Goal: Transaction & Acquisition: Purchase product/service

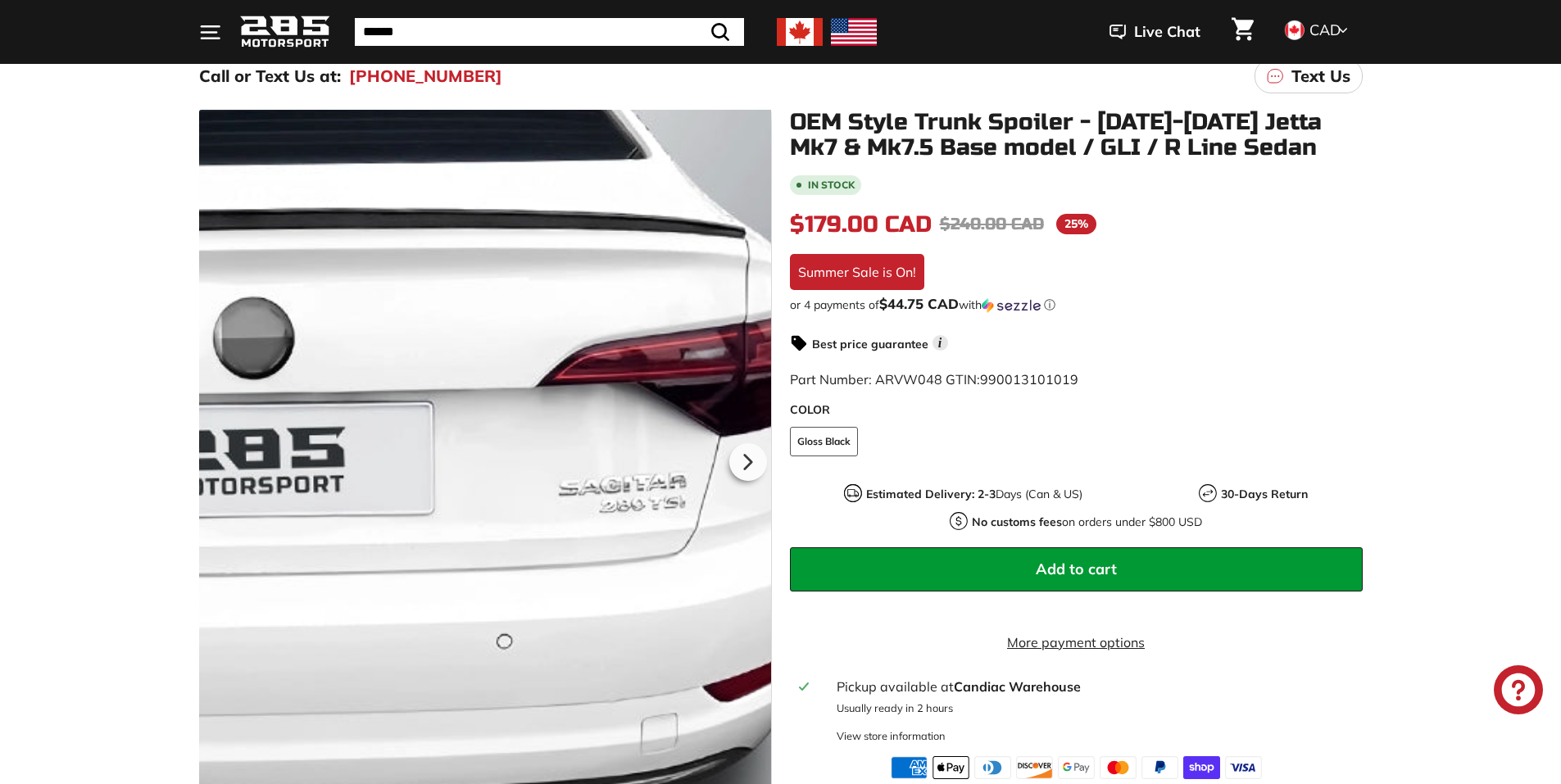
scroll to position [164, 0]
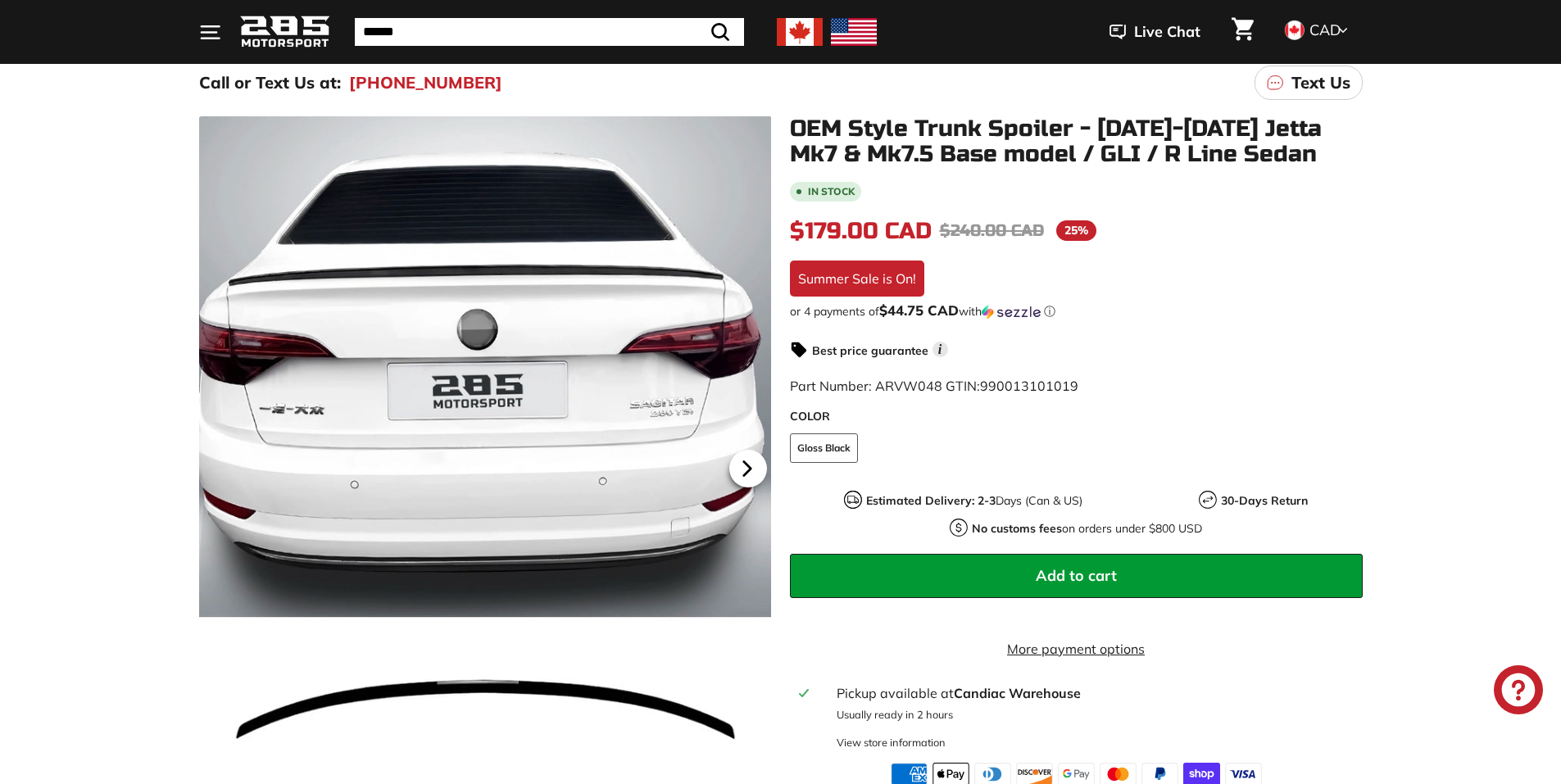
click at [748, 464] on icon at bounding box center [747, 469] width 38 height 38
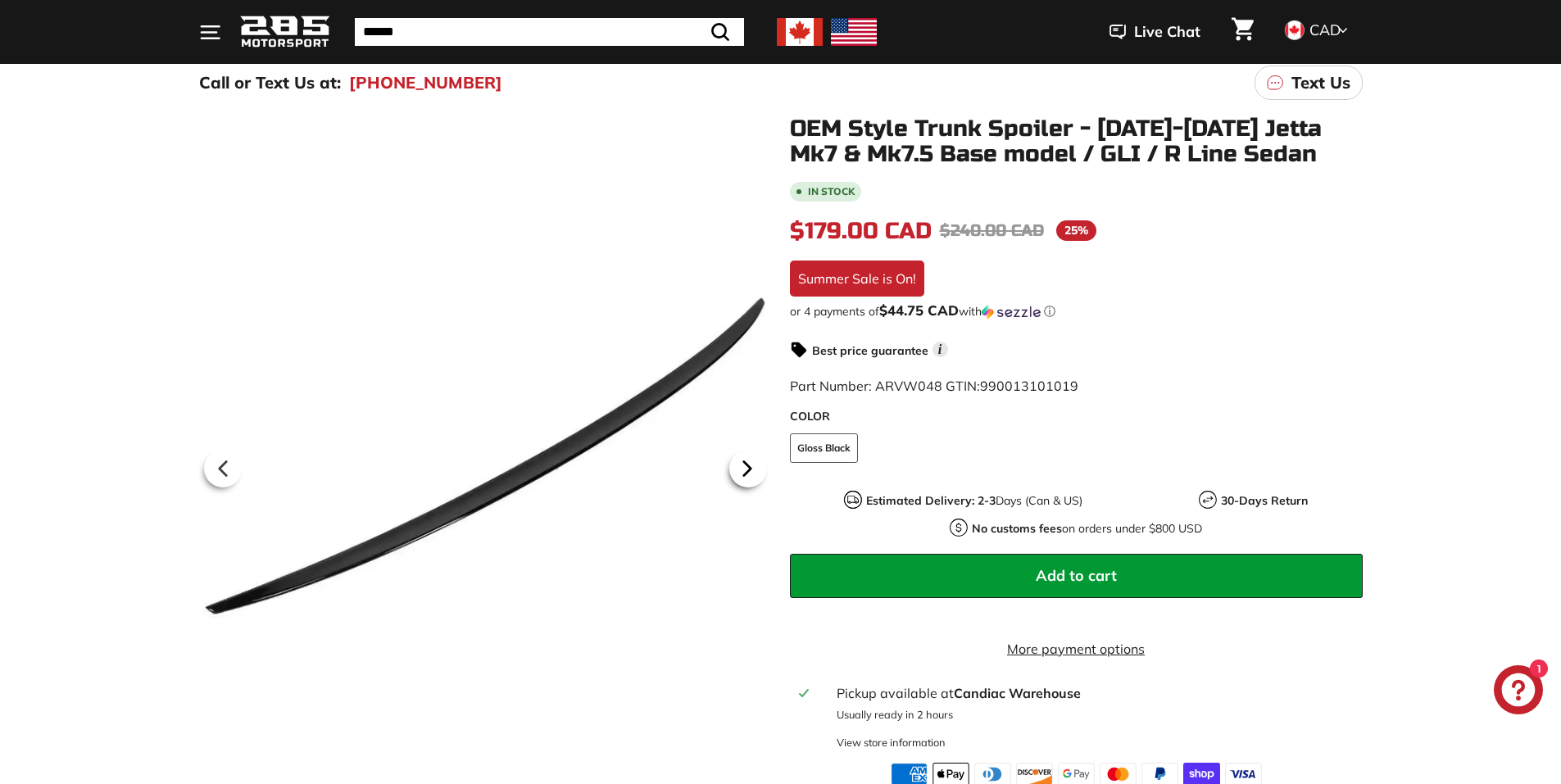
click at [748, 464] on icon at bounding box center [747, 469] width 38 height 38
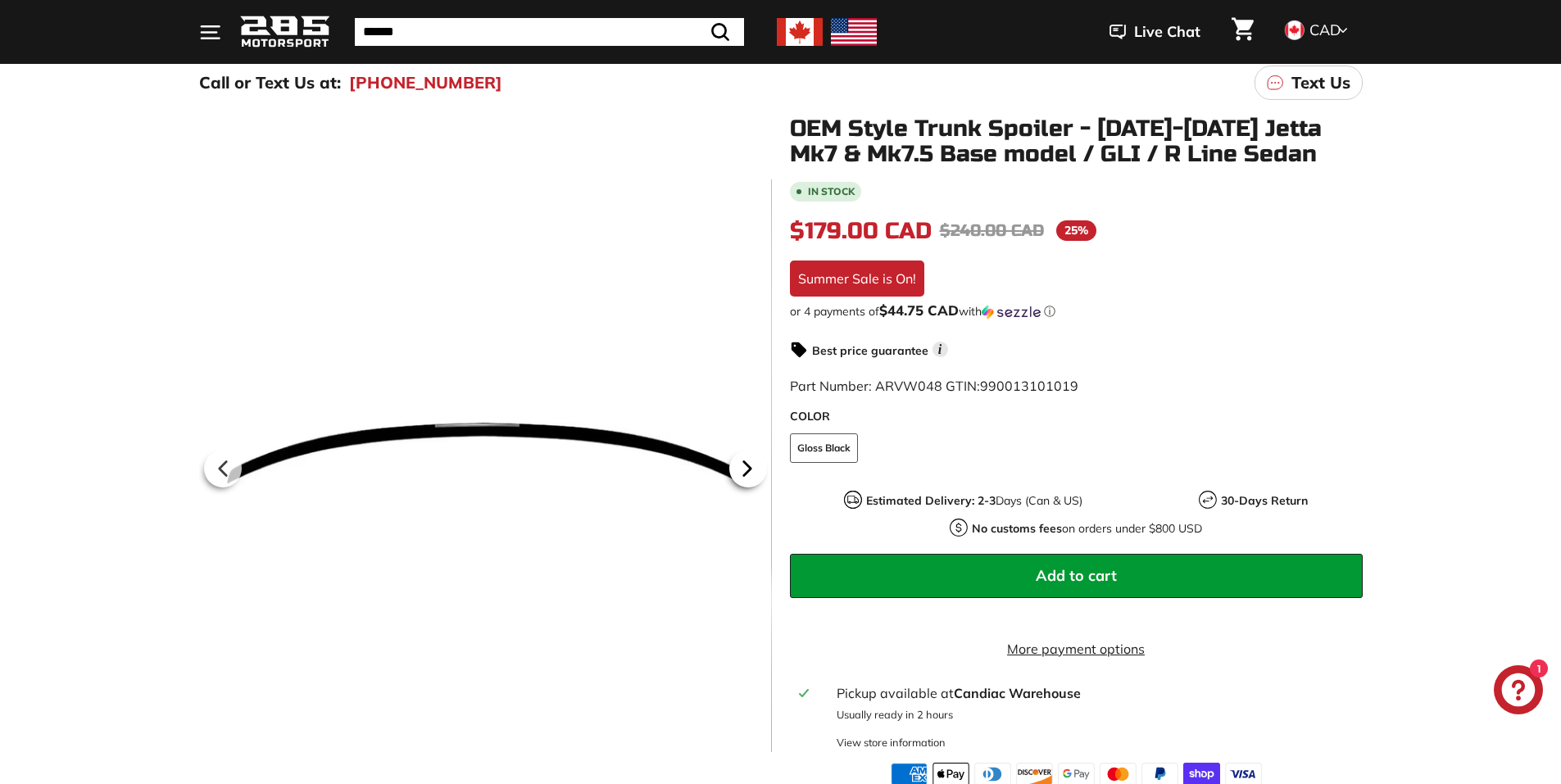
click at [748, 464] on icon at bounding box center [747, 469] width 38 height 38
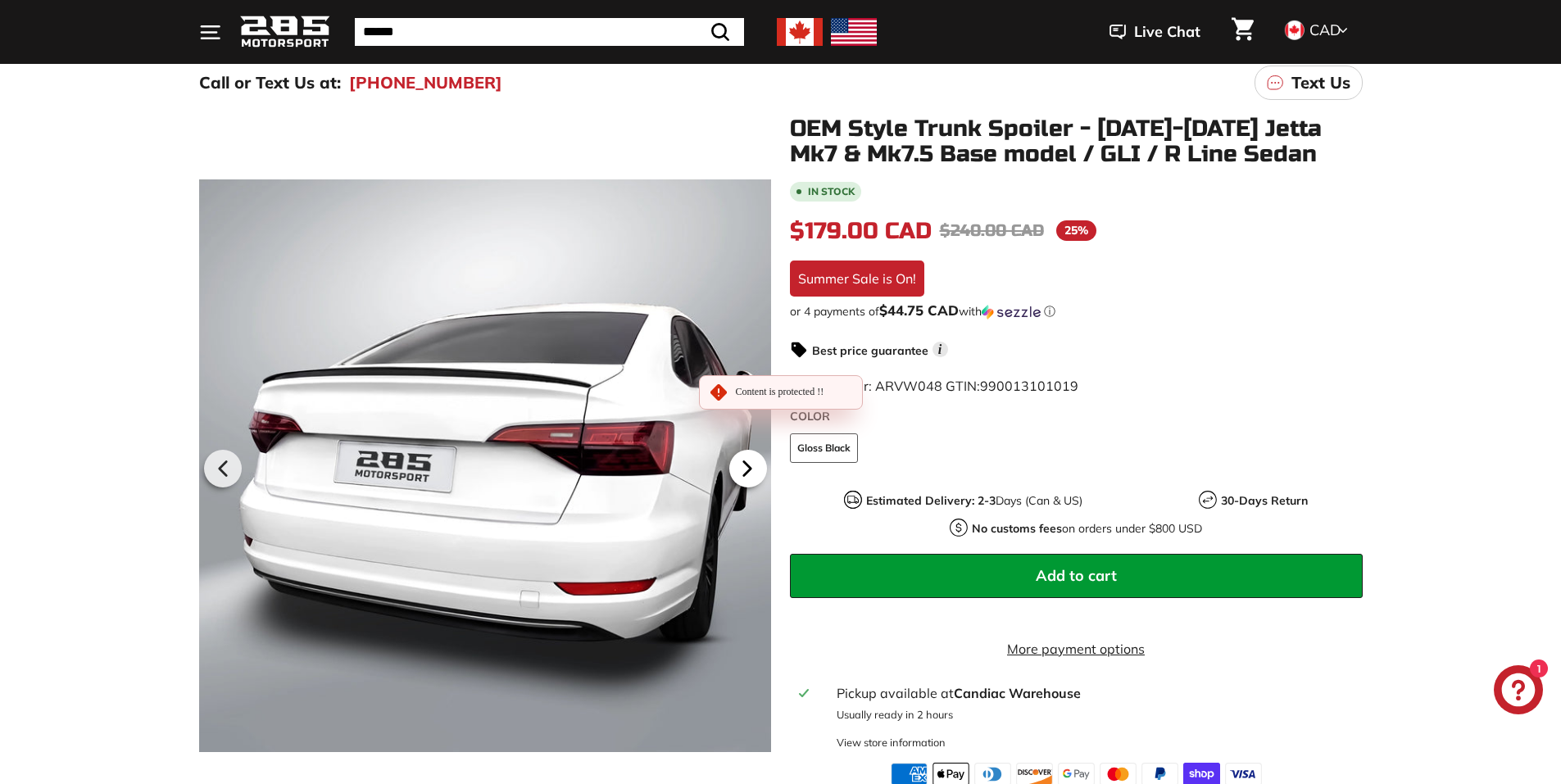
click at [748, 464] on icon at bounding box center [747, 469] width 38 height 38
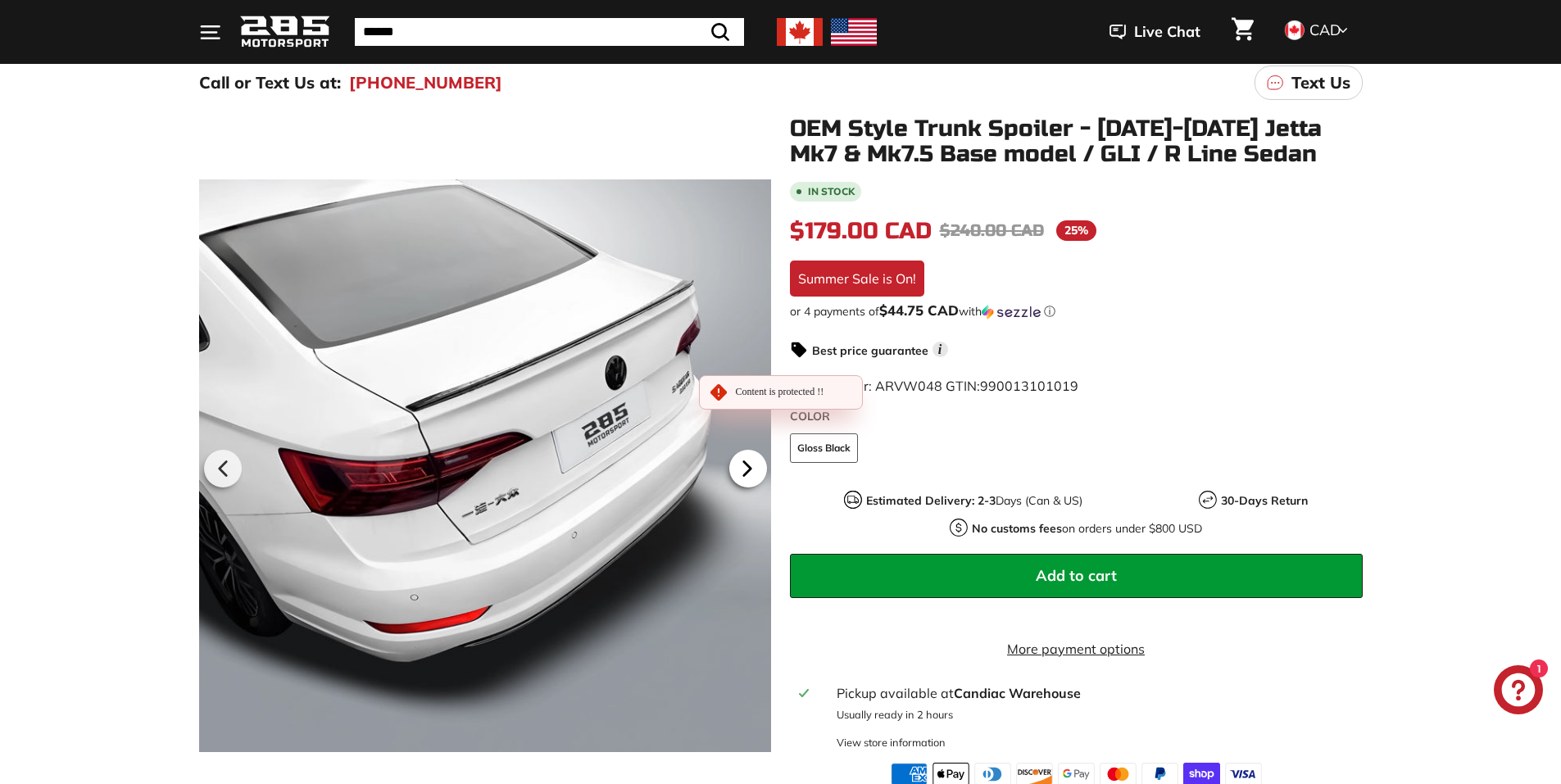
click at [748, 464] on icon at bounding box center [747, 469] width 38 height 38
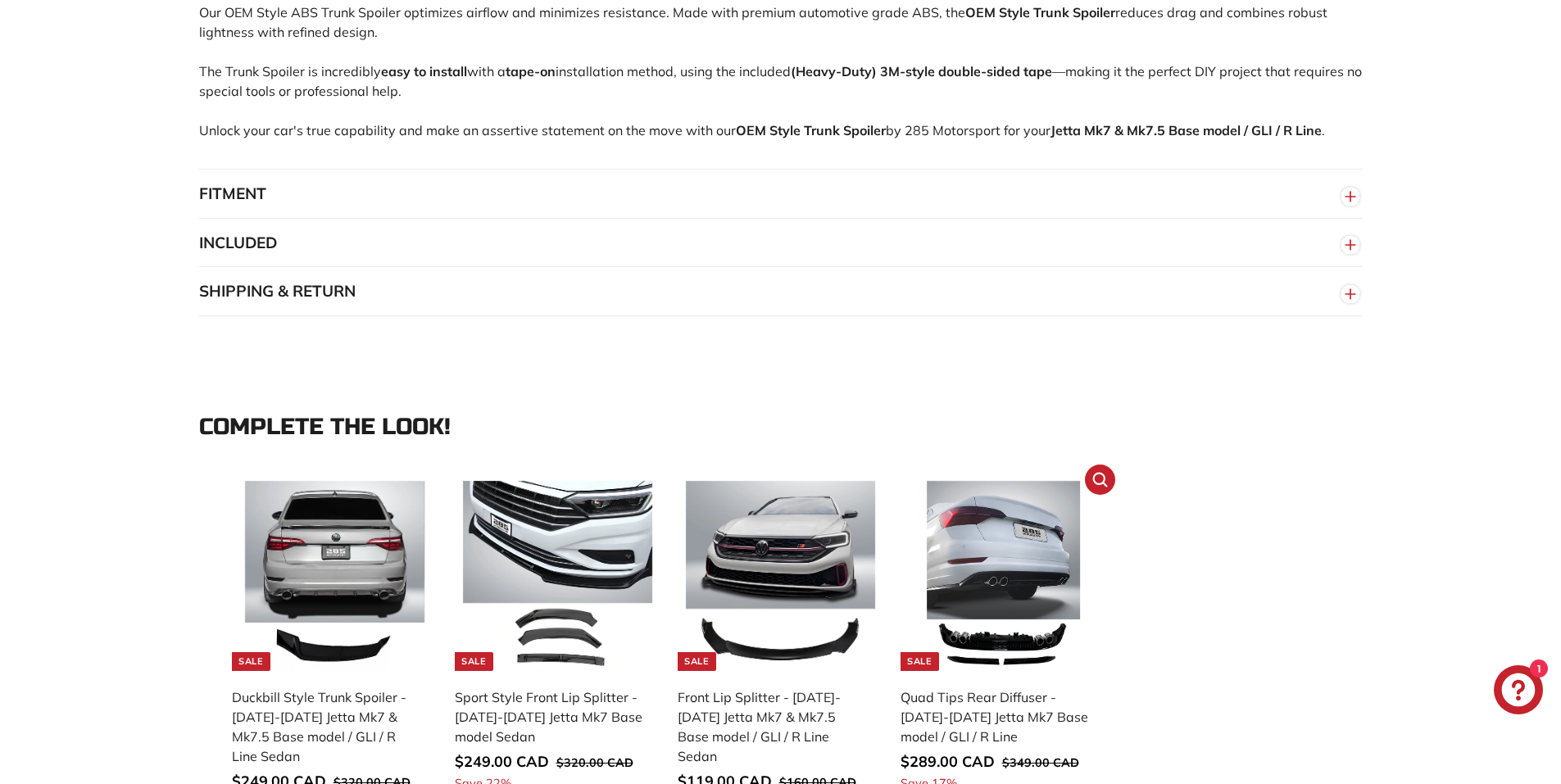
scroll to position [1638, 0]
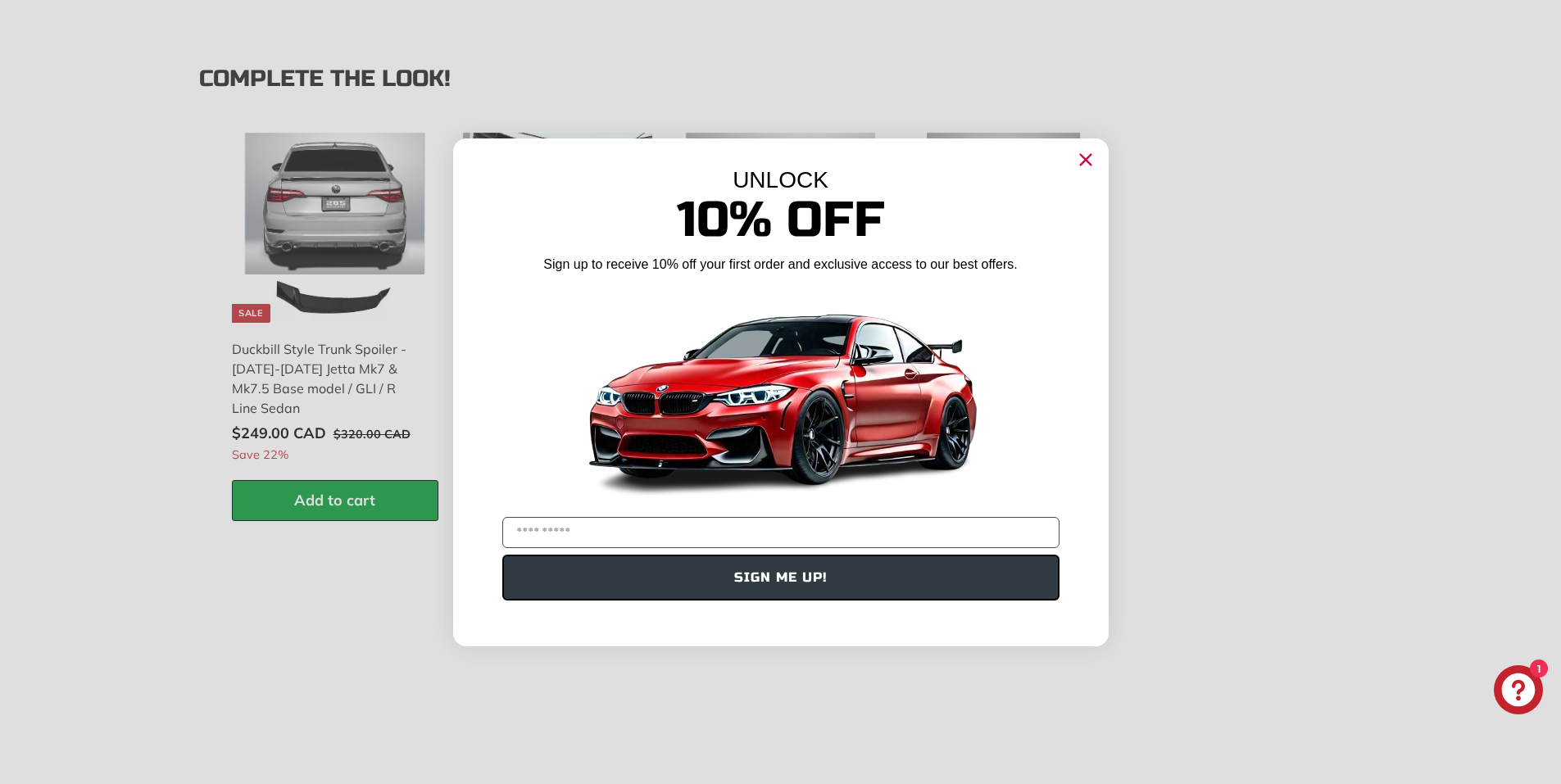
click at [1088, 161] on icon "Close dialog" at bounding box center [1086, 159] width 11 height 11
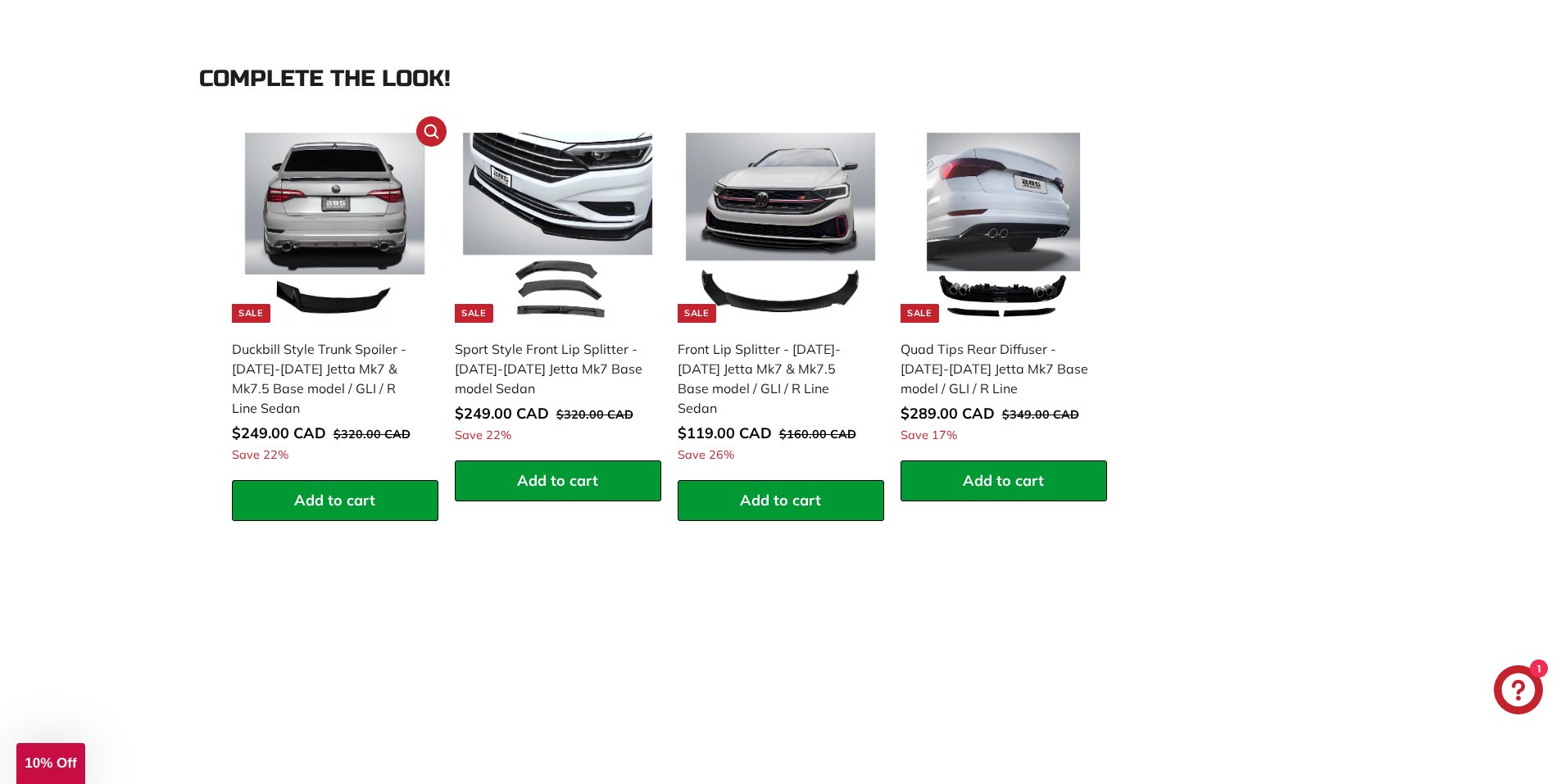
click at [363, 240] on img at bounding box center [335, 228] width 190 height 190
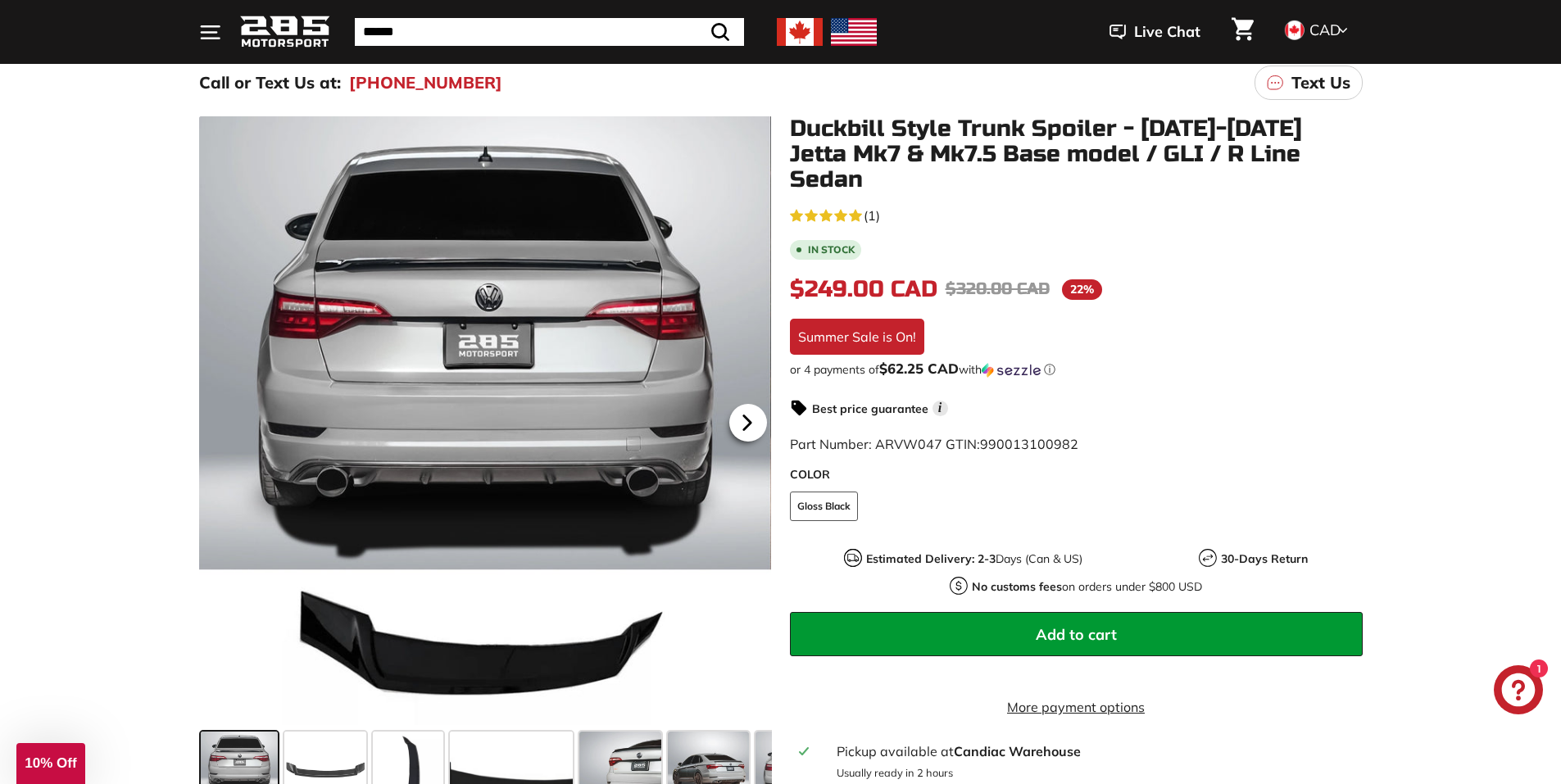
click at [746, 414] on icon at bounding box center [747, 422] width 38 height 38
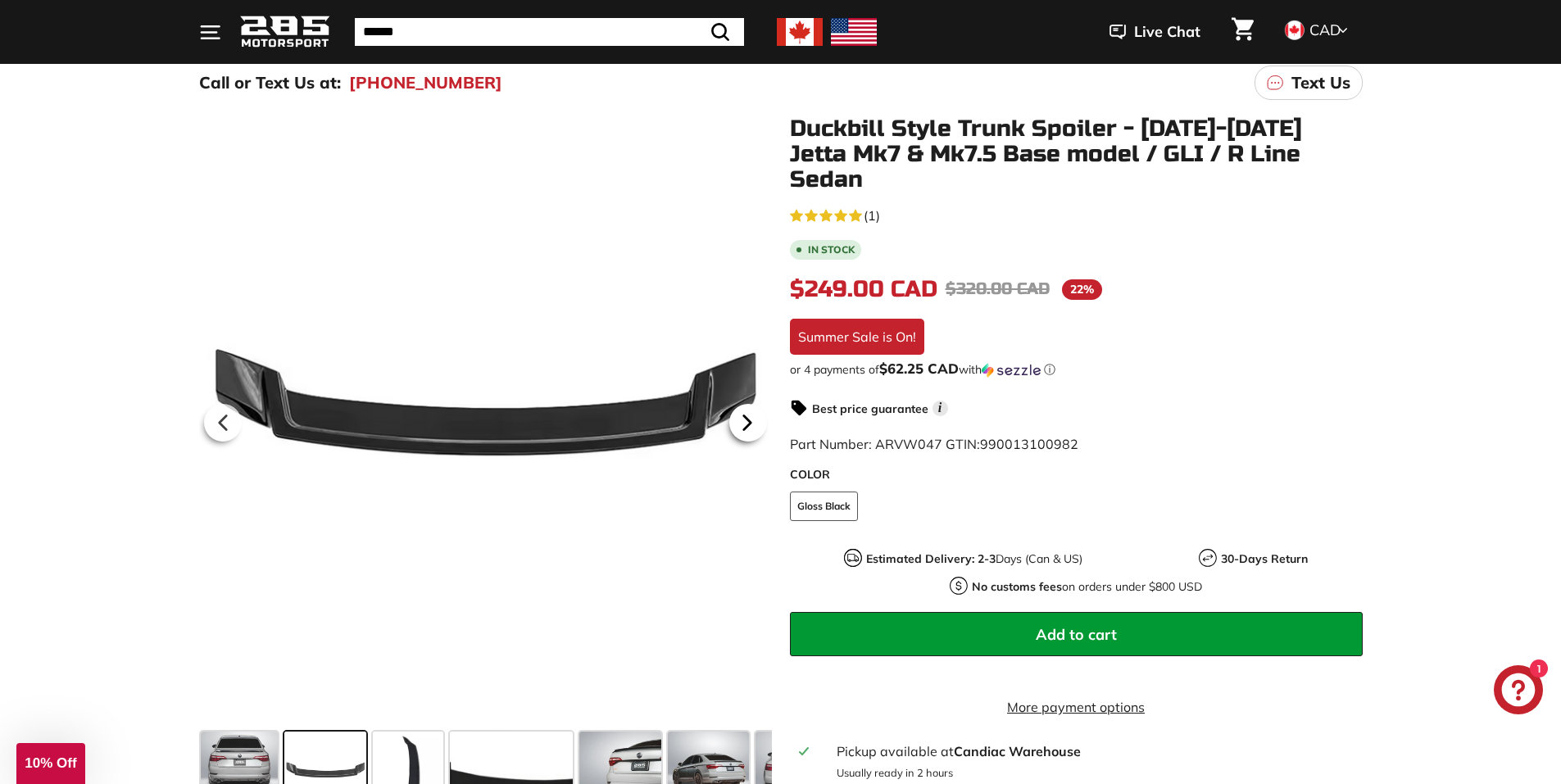
click at [746, 415] on icon at bounding box center [747, 422] width 38 height 38
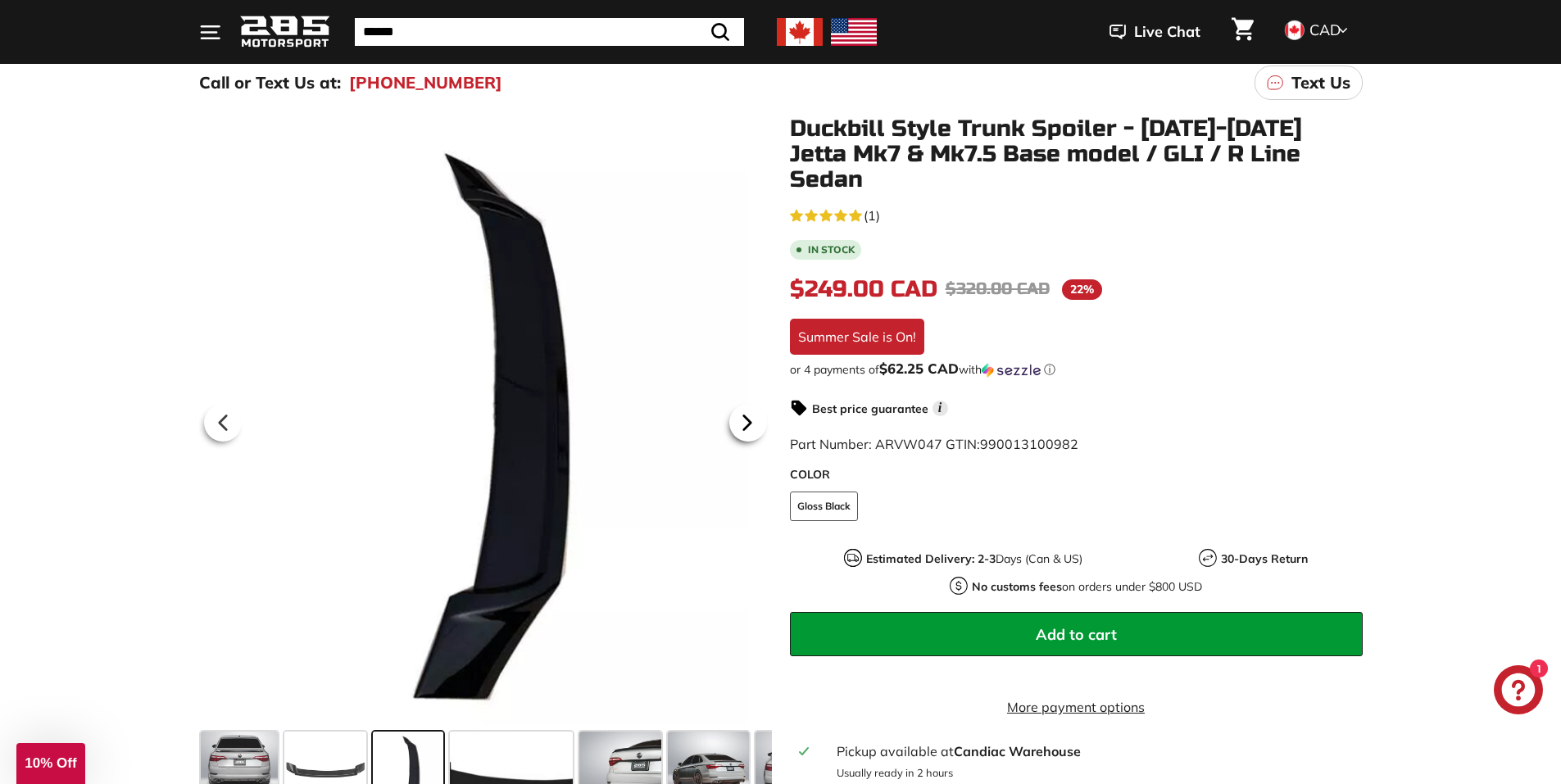
click at [747, 415] on icon at bounding box center [747, 422] width 38 height 38
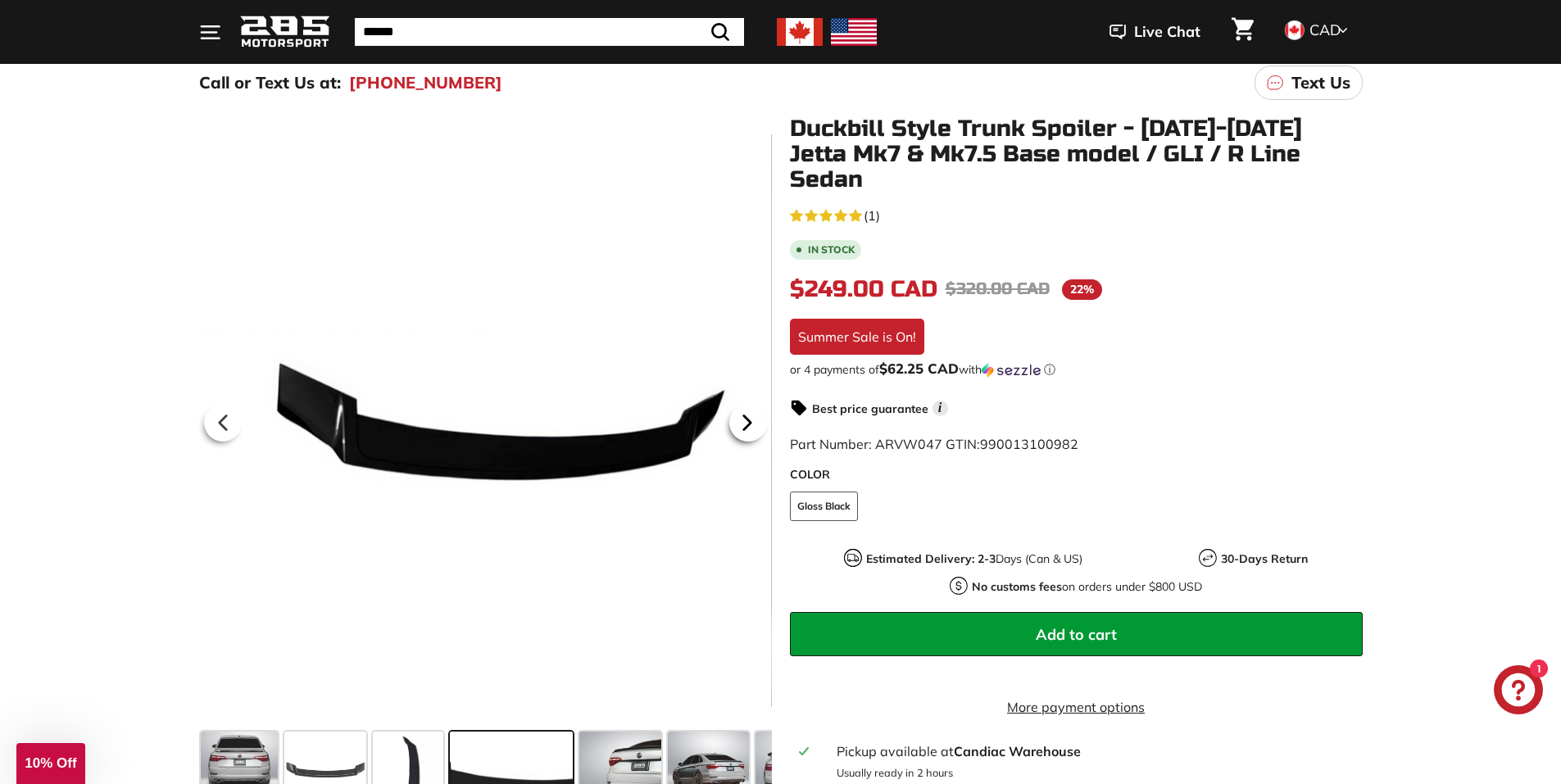
drag, startPoint x: 744, startPoint y: 410, endPoint x: 750, endPoint y: 418, distance: 10.0
click at [750, 418] on icon at bounding box center [747, 422] width 38 height 38
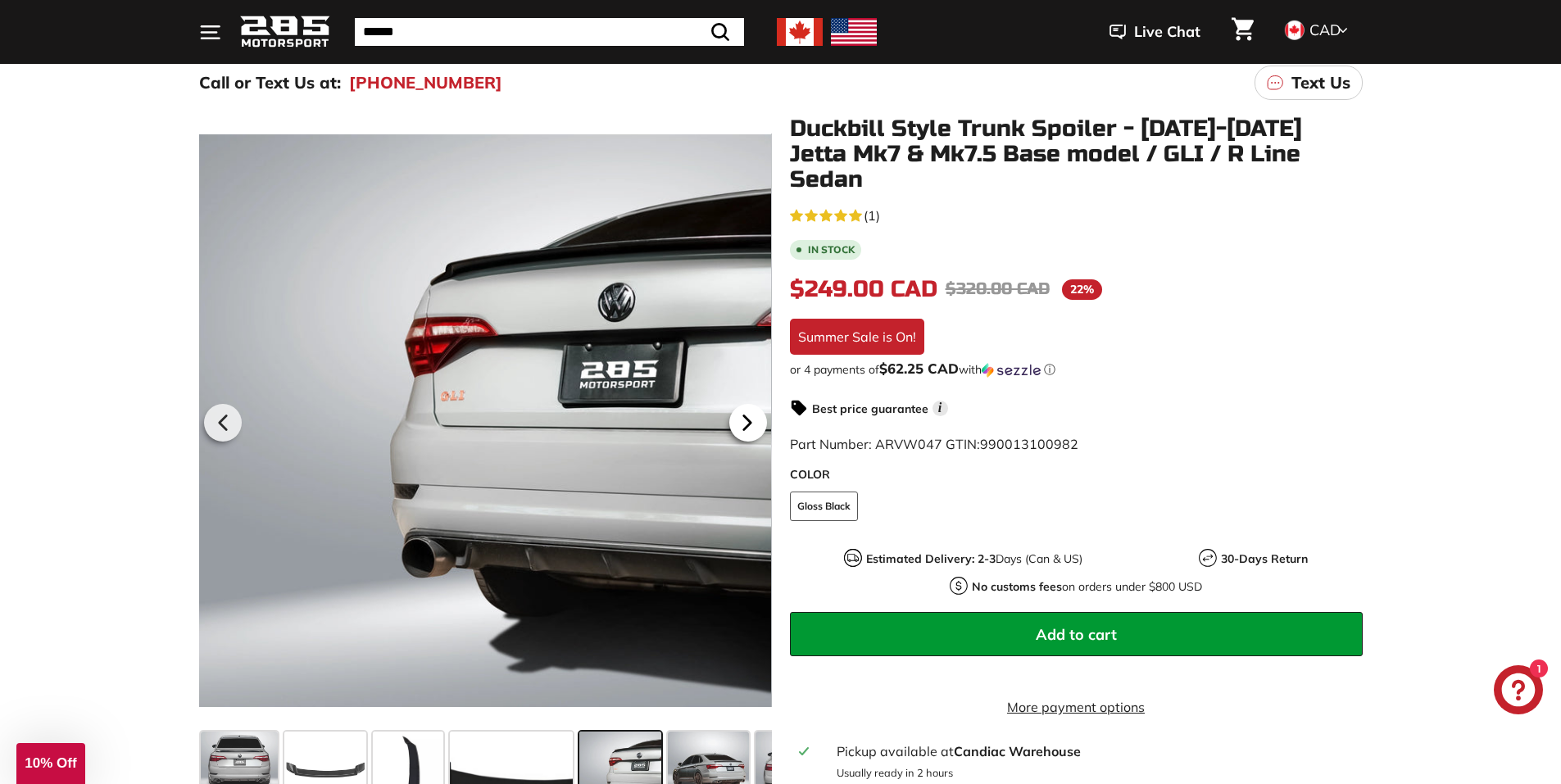
click at [750, 418] on icon at bounding box center [747, 422] width 38 height 38
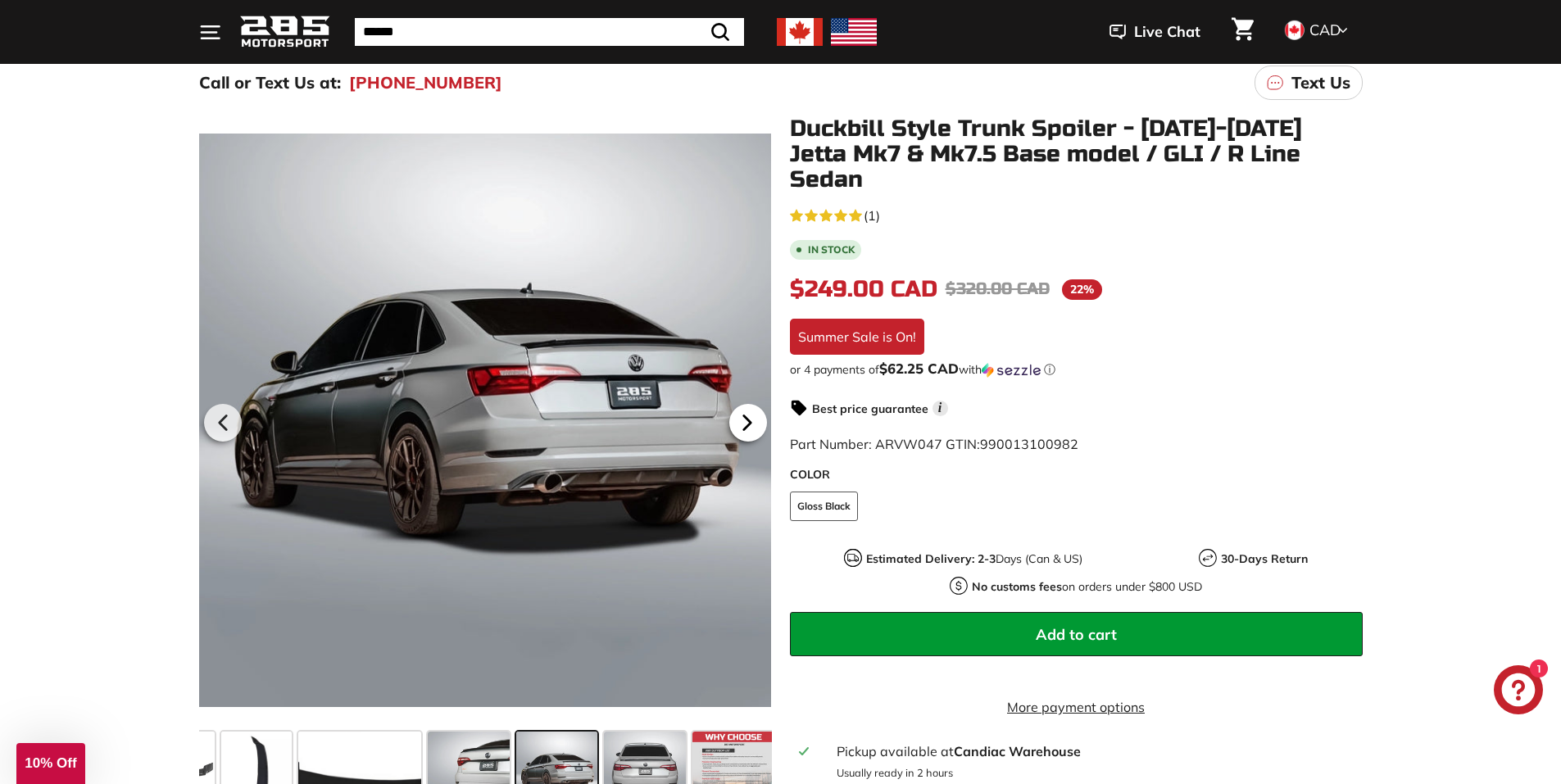
scroll to position [0, 158]
click at [747, 418] on icon at bounding box center [747, 422] width 38 height 38
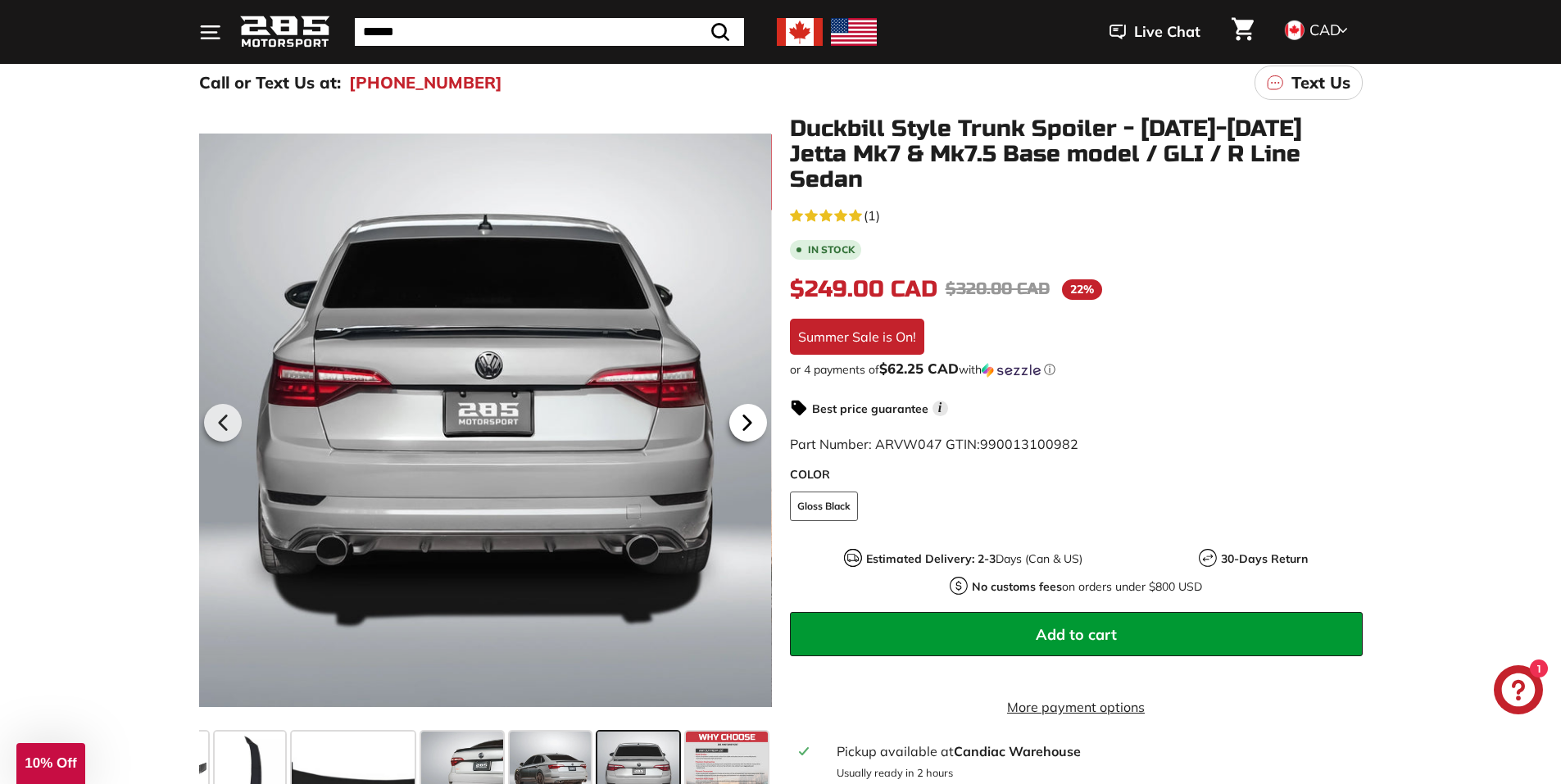
click at [747, 418] on icon at bounding box center [747, 422] width 38 height 38
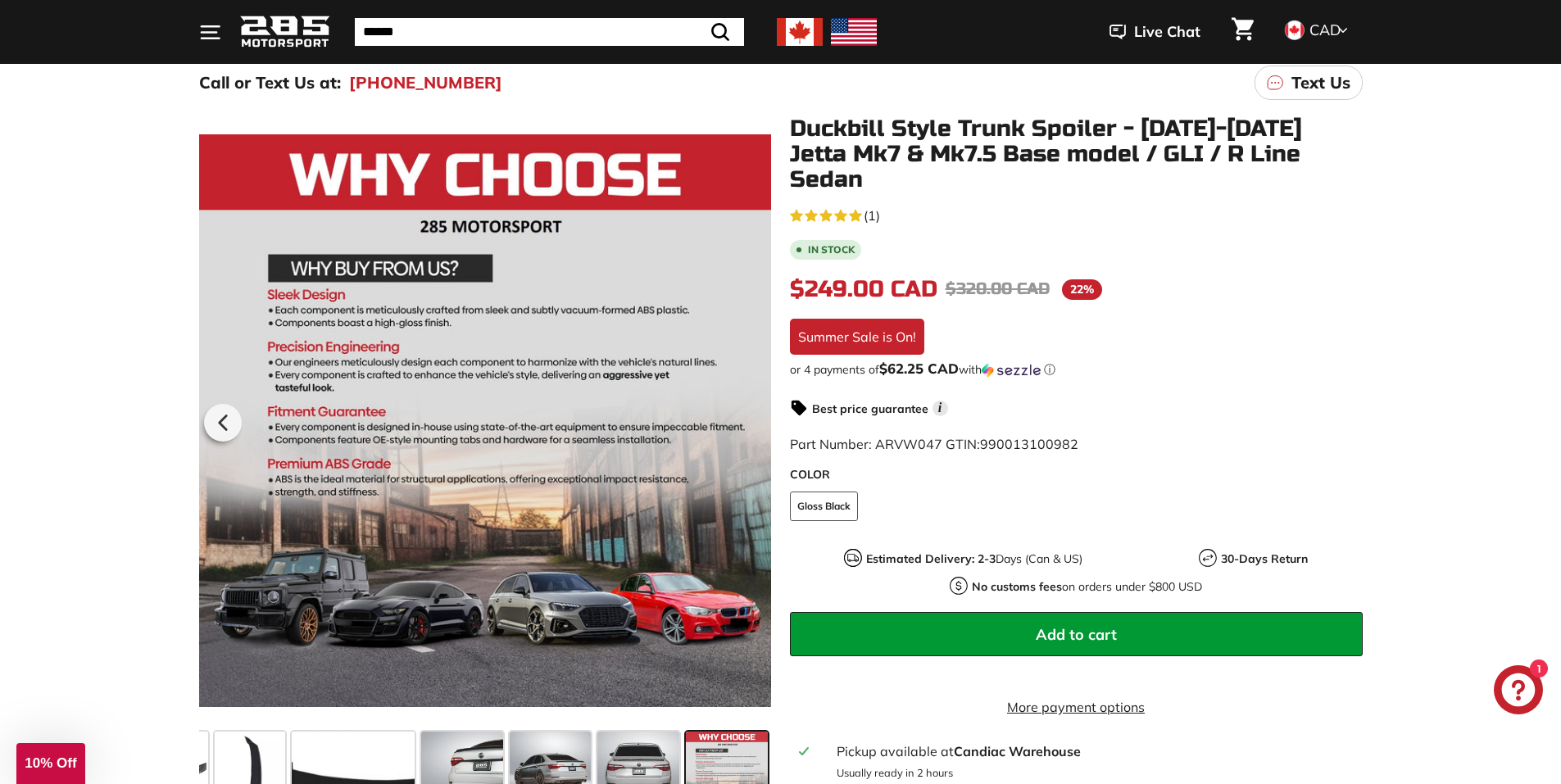
click at [747, 418] on div at bounding box center [485, 420] width 573 height 609
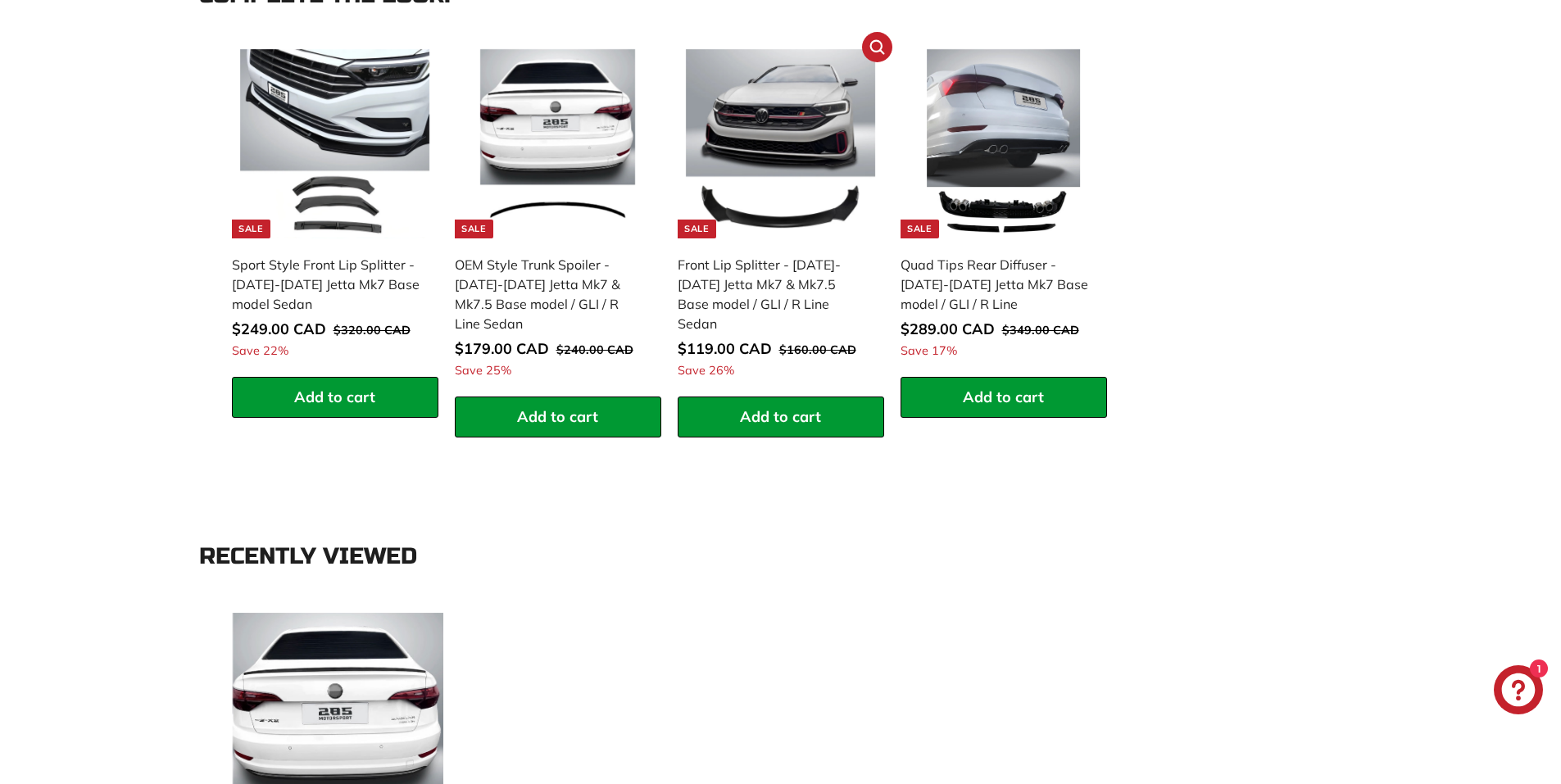
scroll to position [1579, 0]
